Goal: Task Accomplishment & Management: Manage account settings

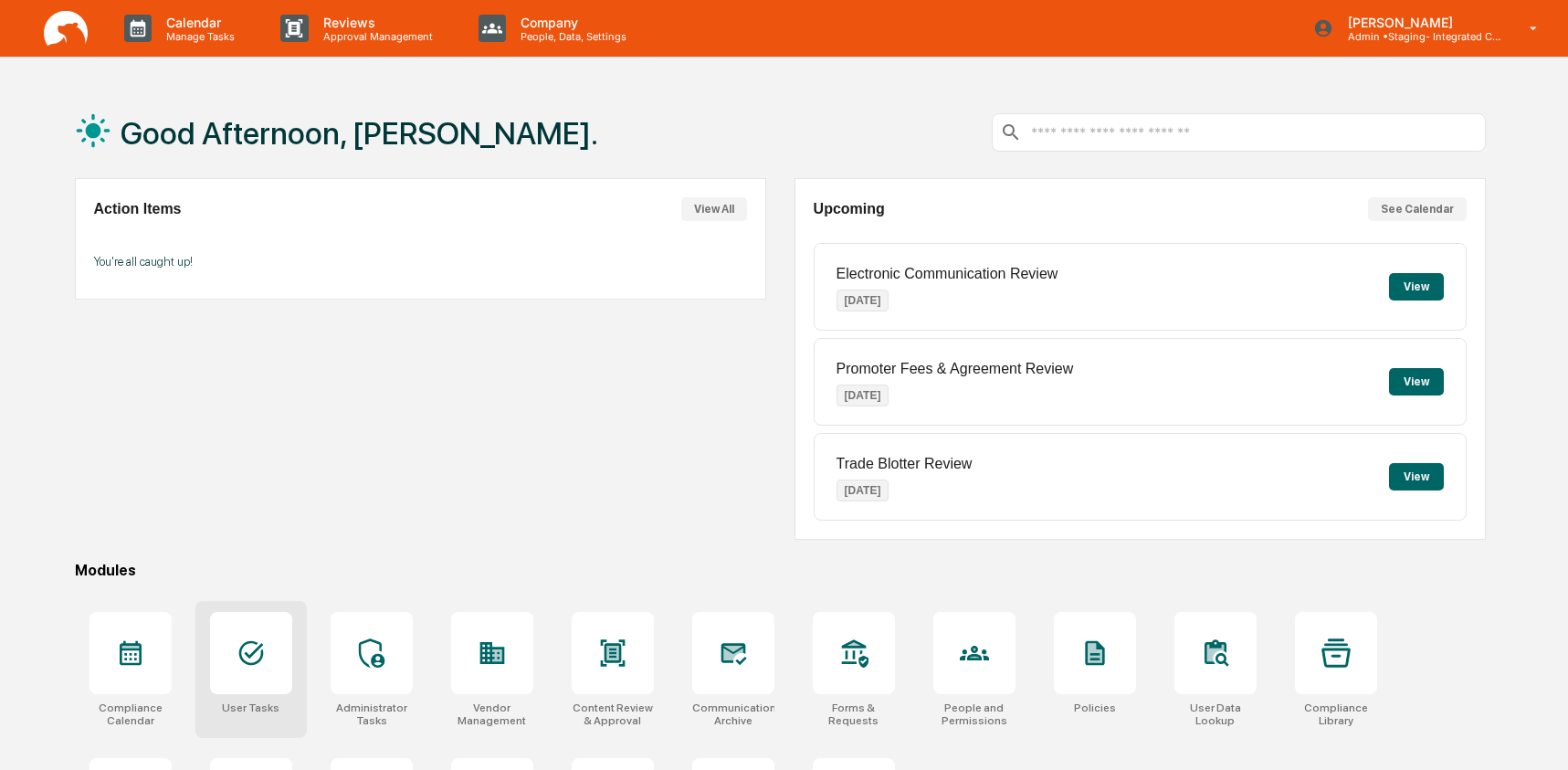
click at [237, 649] on icon at bounding box center [251, 653] width 29 height 29
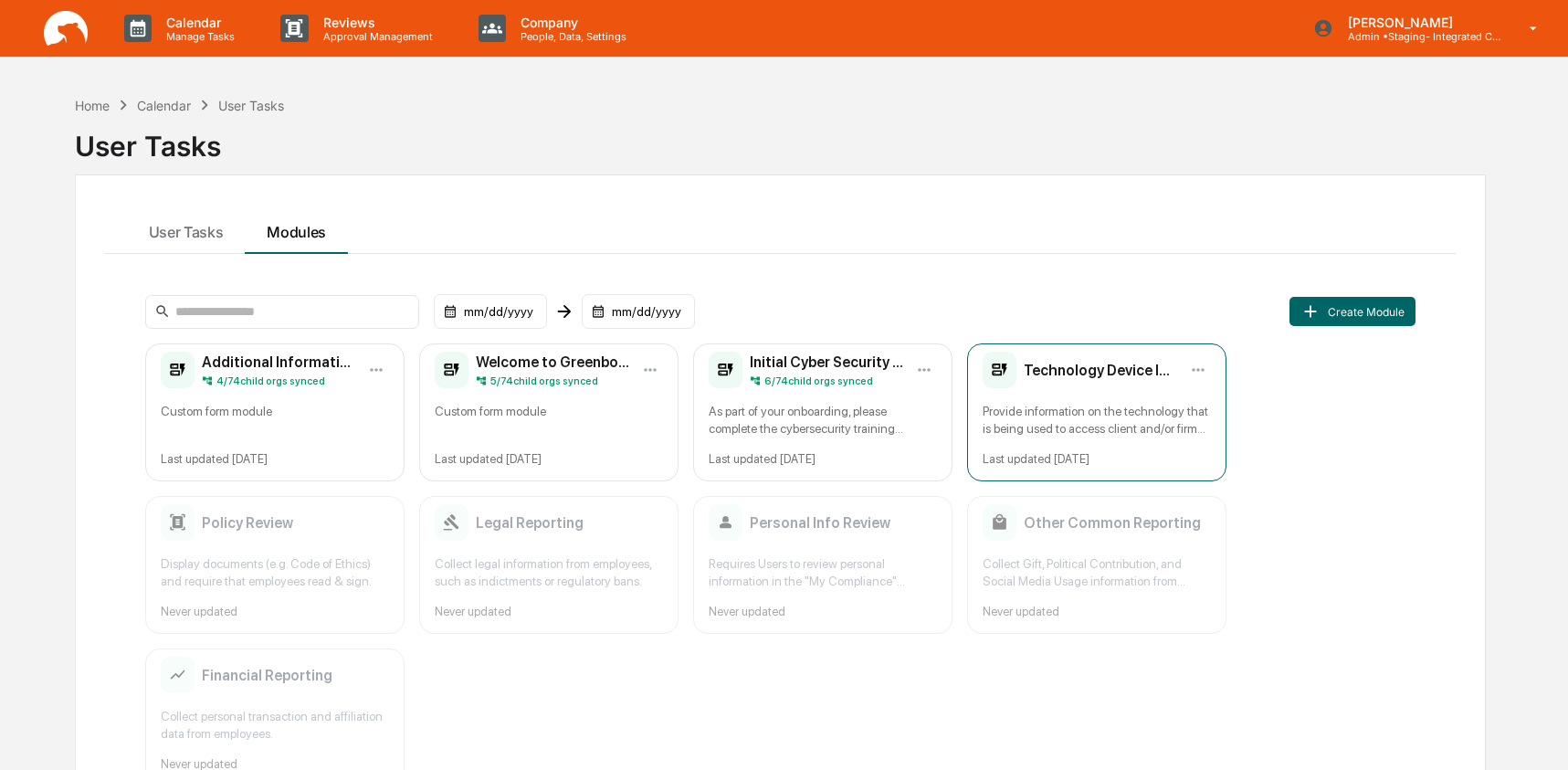
click at [1061, 408] on div "Provide information on the technology that is being used to access client and/o…" at bounding box center [1097, 421] width 229 height 35
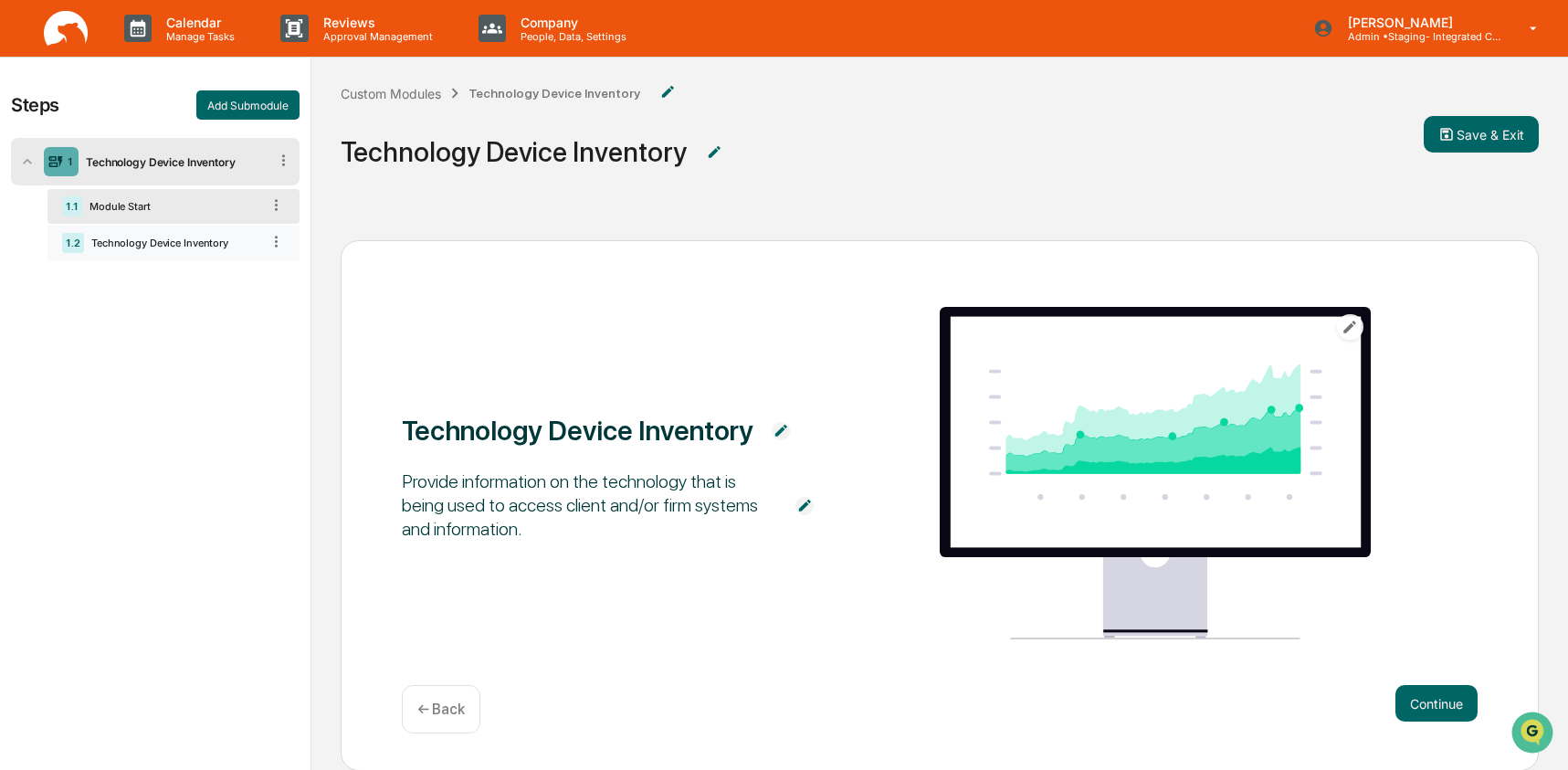
click at [237, 247] on div "Technology Device Inventory" at bounding box center [171, 242] width 176 height 13
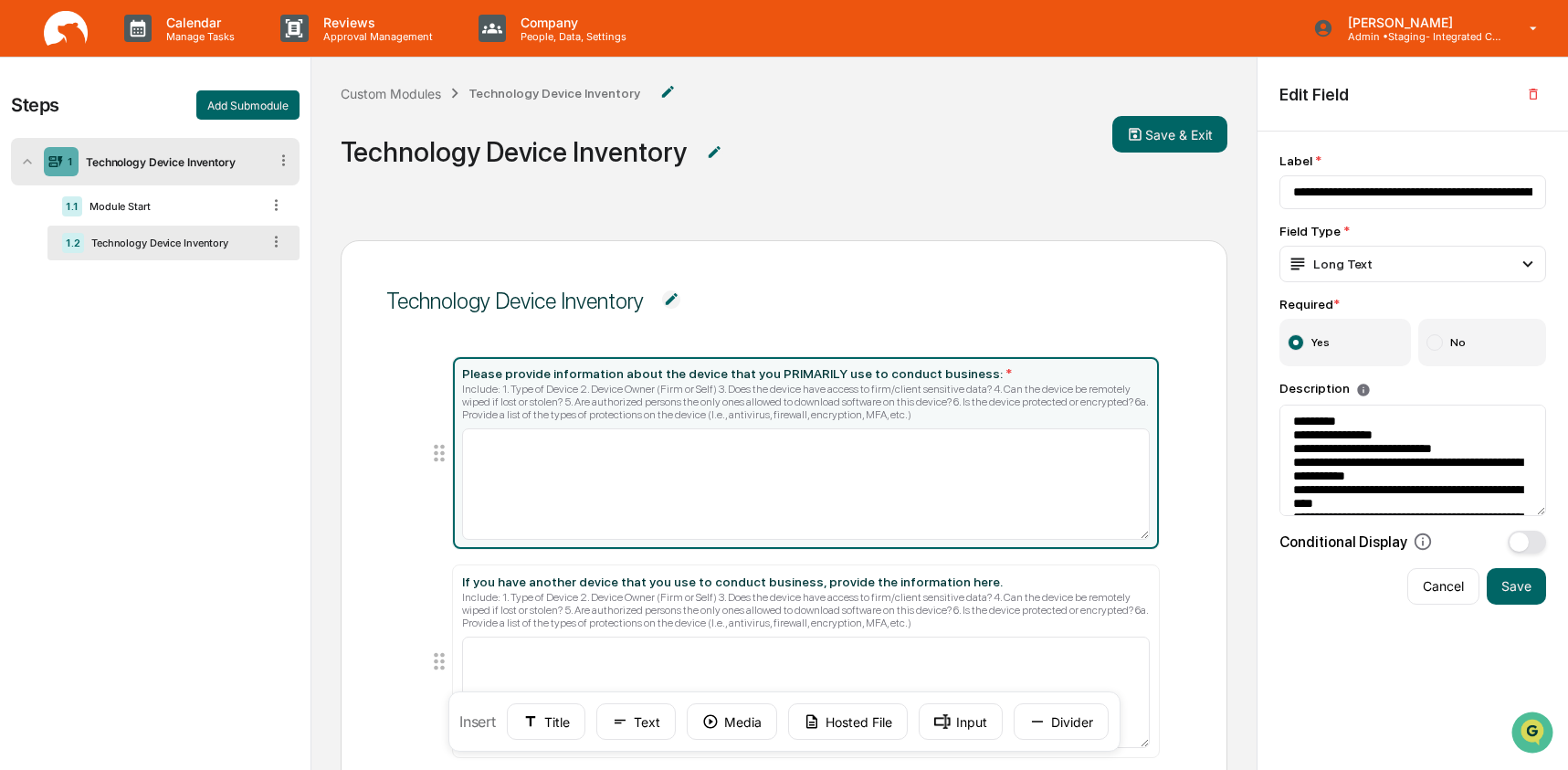
click at [405, 101] on div "Custom Modules Technology Device Inventory" at bounding box center [518, 93] width 354 height 27
click at [406, 96] on div "Custom Modules" at bounding box center [390, 93] width 100 height 16
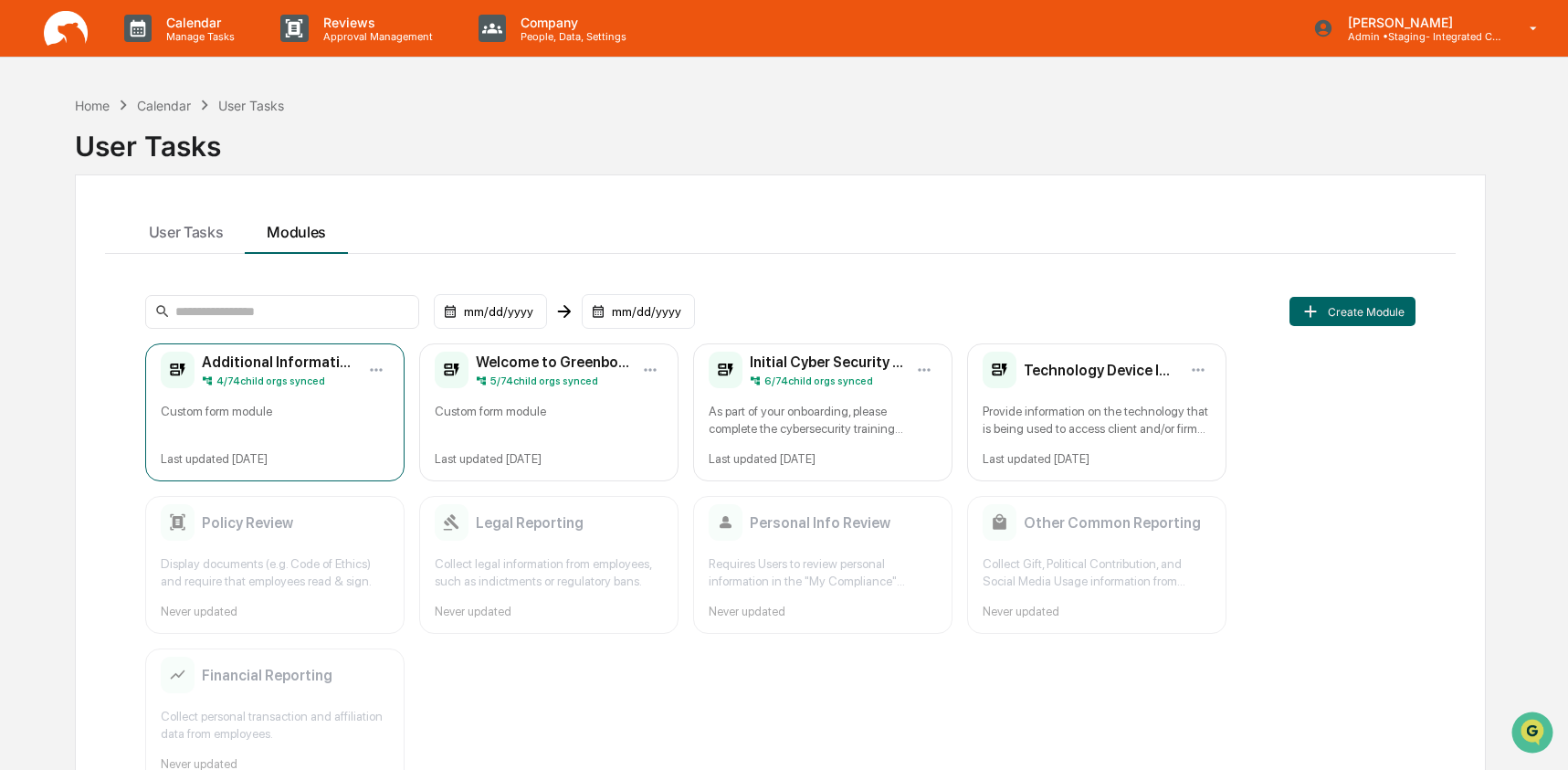
click at [230, 390] on div "Additional Information 4 / 74 child orgs synced Custom form module Last updated…" at bounding box center [274, 413] width 259 height 138
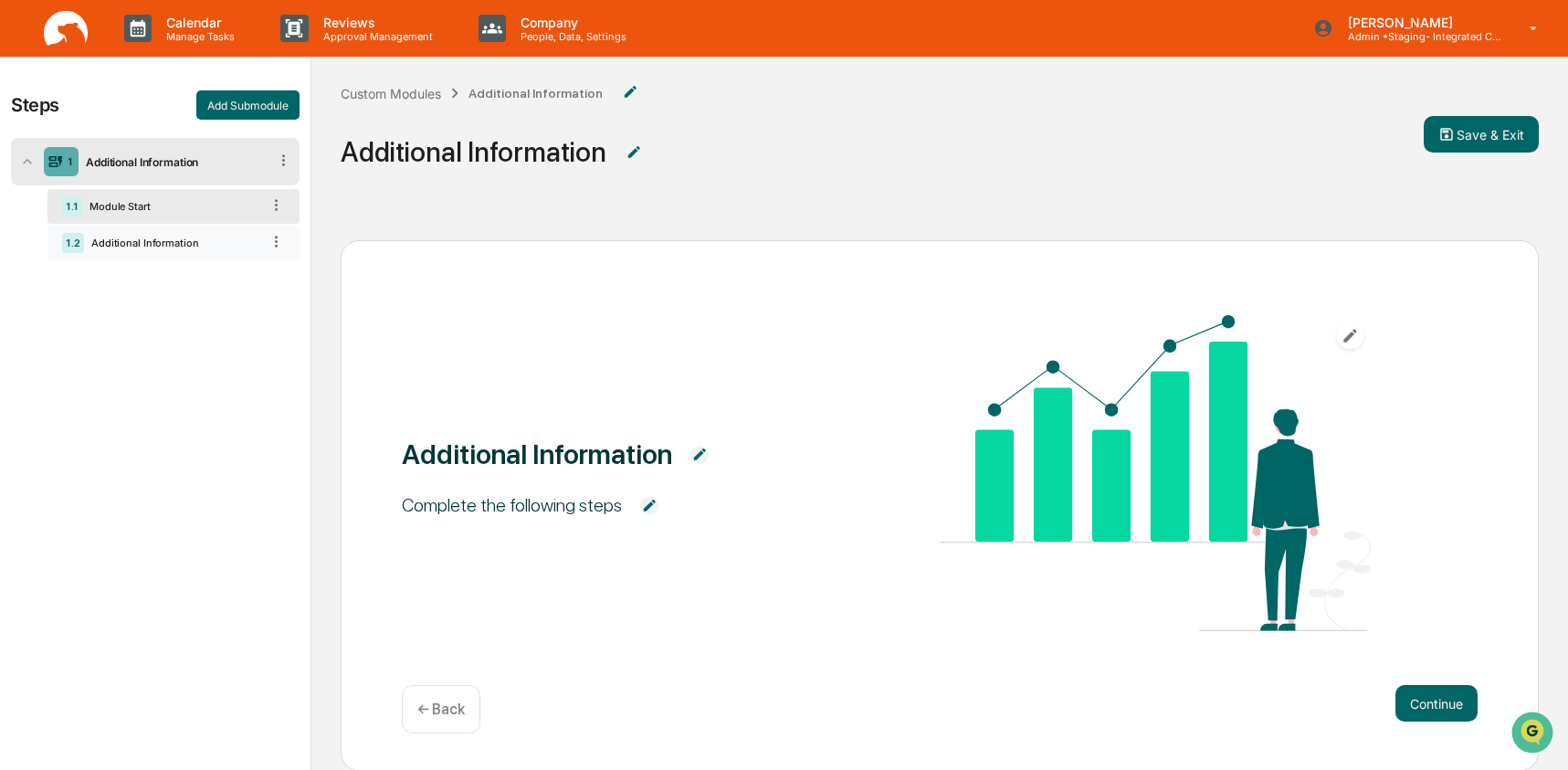
click at [112, 250] on div "1.2 Additional Information" at bounding box center [173, 243] width 252 height 35
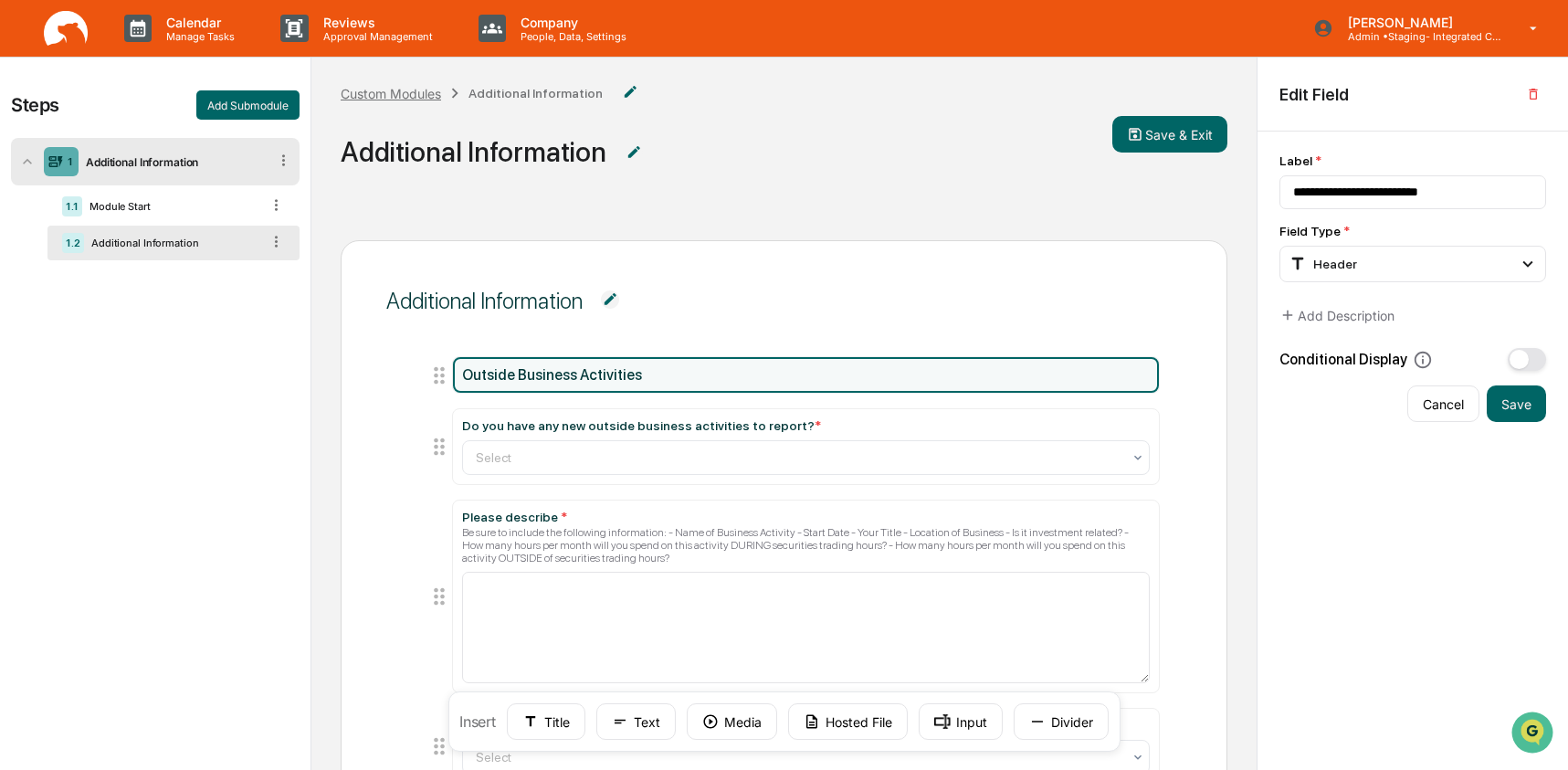
click at [422, 91] on div "Custom Modules" at bounding box center [390, 93] width 100 height 16
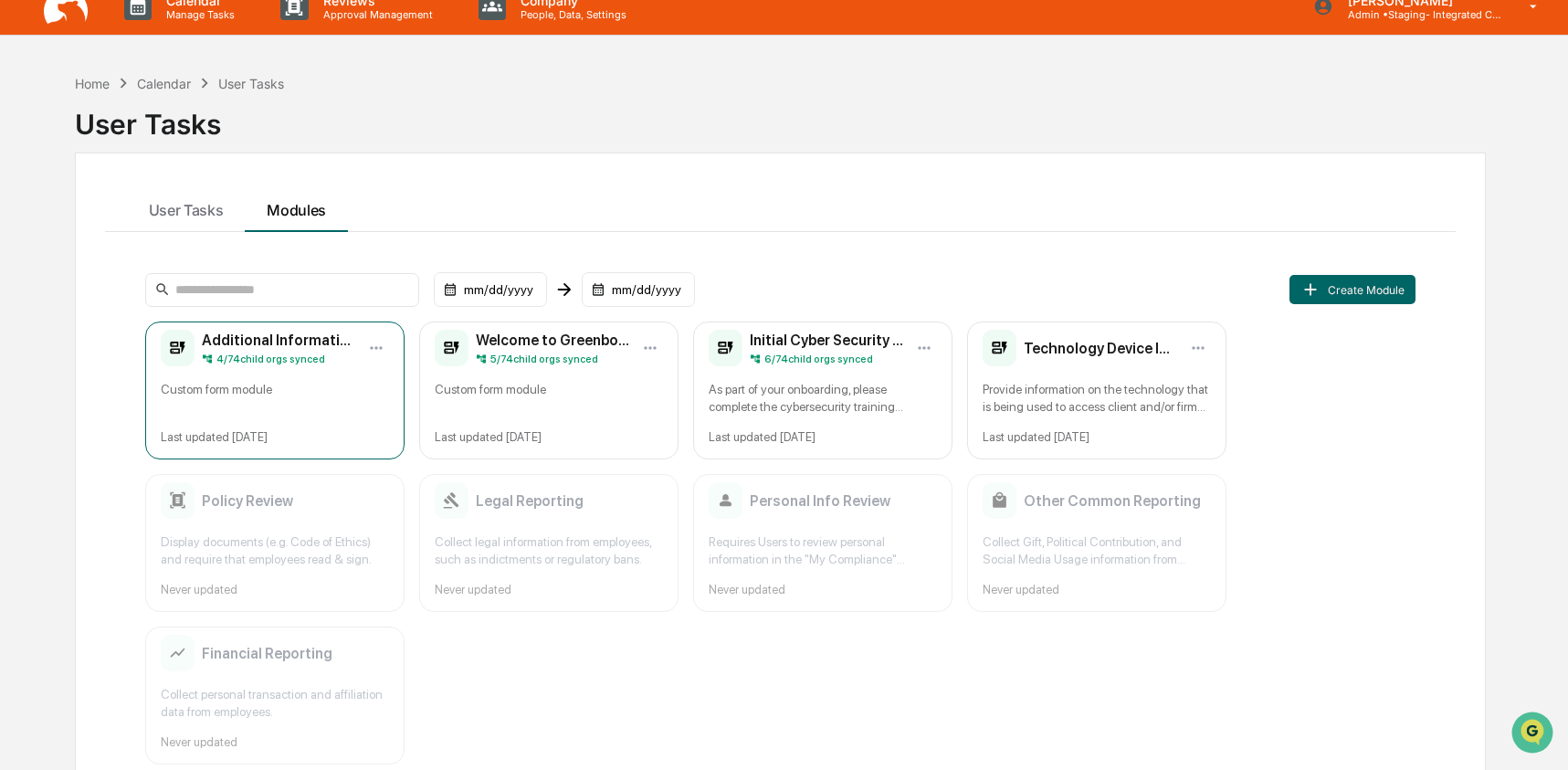
scroll to position [23, 0]
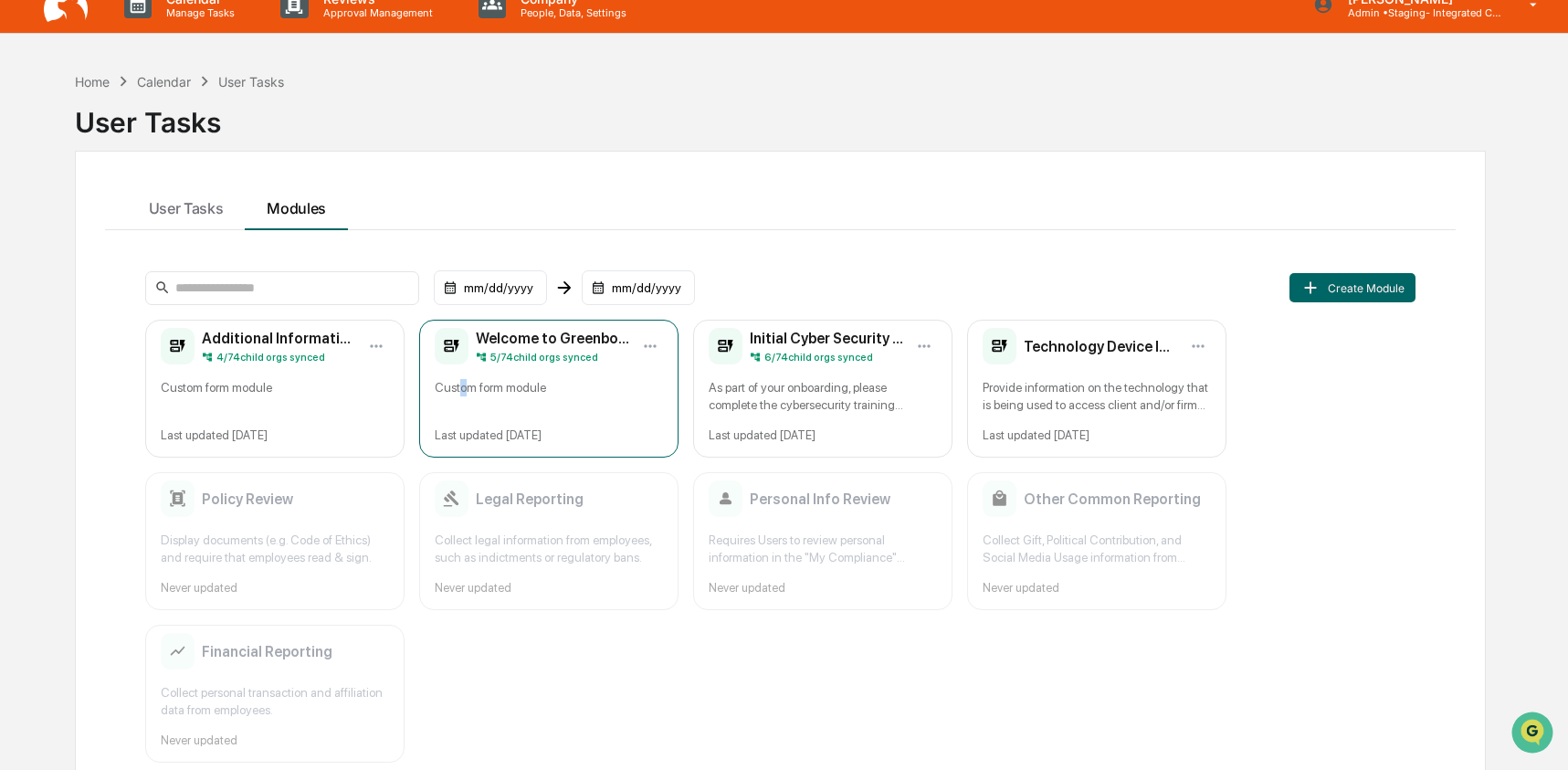
click at [465, 391] on div "Custom form module" at bounding box center [549, 396] width 229 height 35
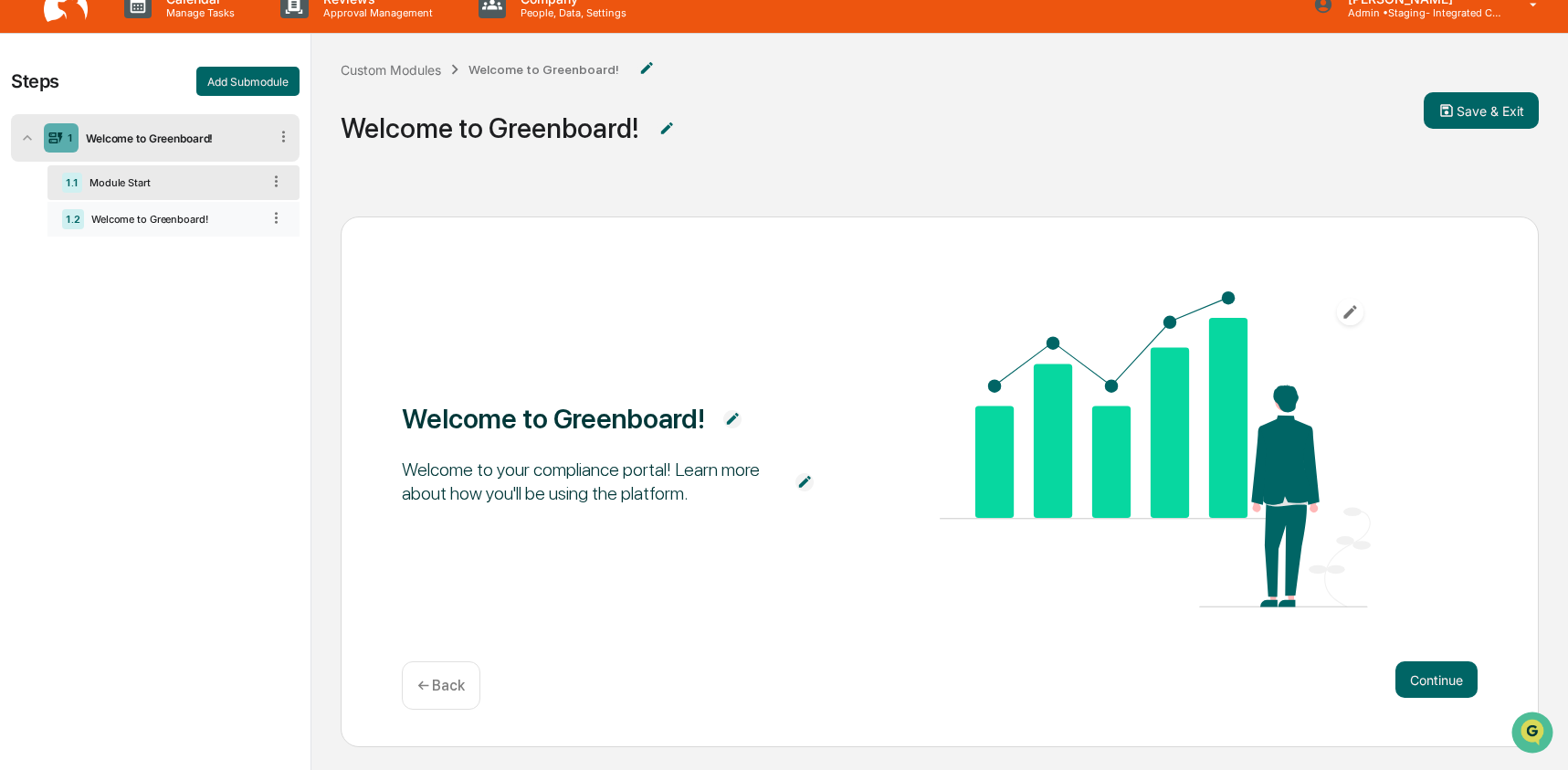
click at [129, 225] on div "Welcome to Greenboard!" at bounding box center [171, 219] width 176 height 13
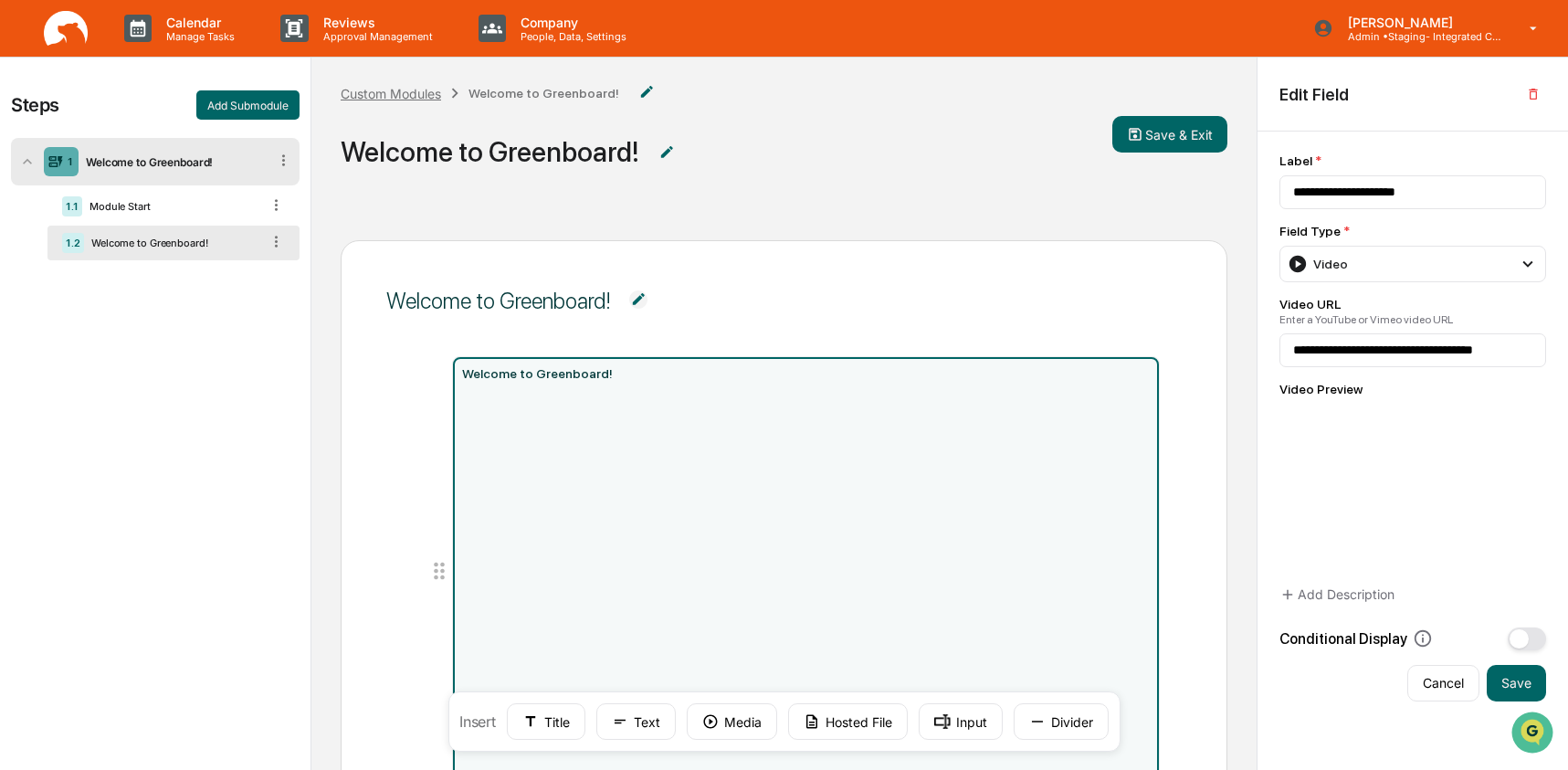
click at [380, 92] on div "Custom Modules" at bounding box center [390, 93] width 100 height 16
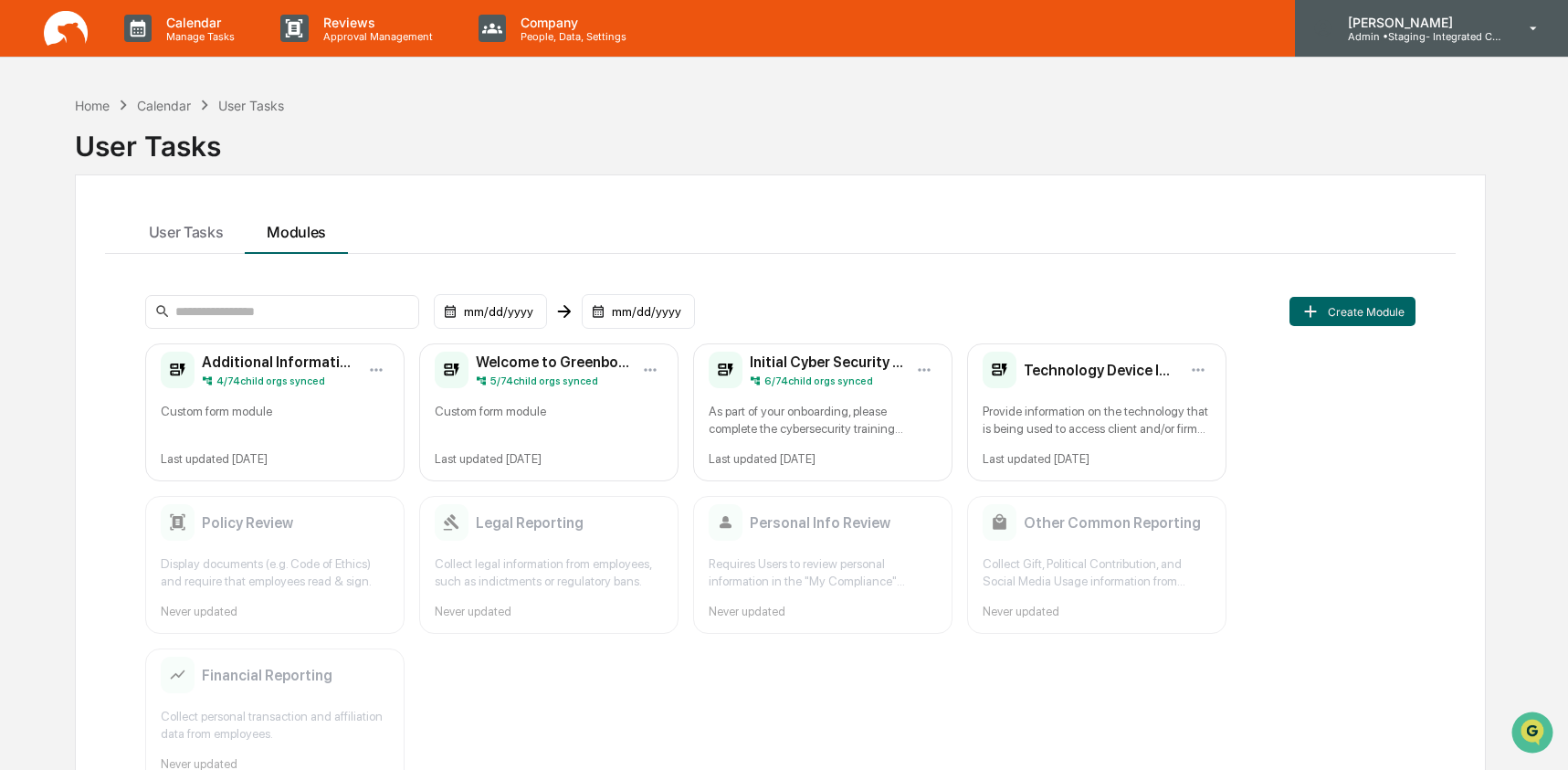
click at [1461, 12] on div "[PERSON_NAME] Admin • Staging- Integrated Compliance Advisors" at bounding box center [1431, 28] width 273 height 56
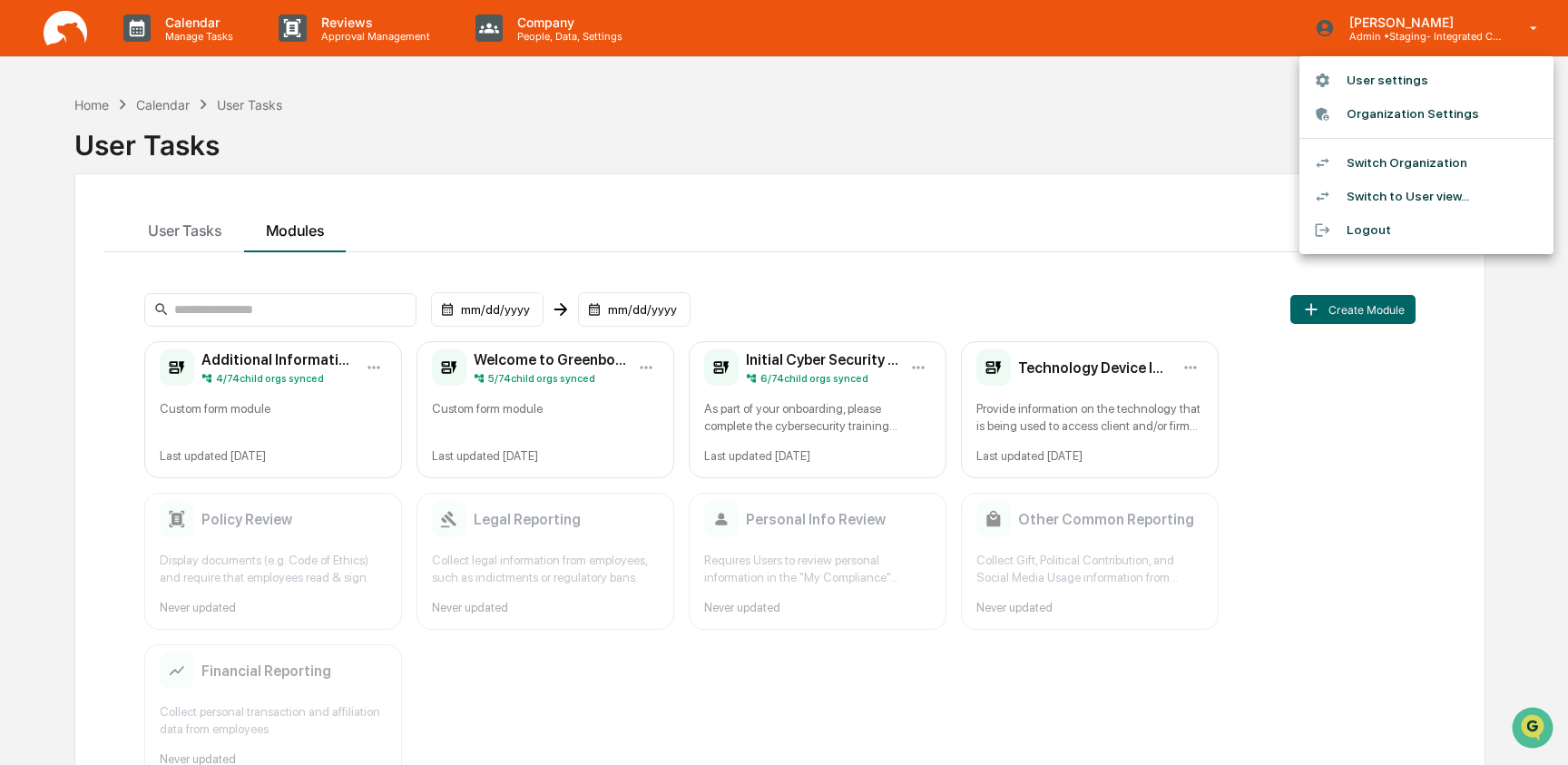
click at [1456, 162] on li "Switch Organization" at bounding box center [1427, 162] width 254 height 34
